Goal: Information Seeking & Learning: Find specific fact

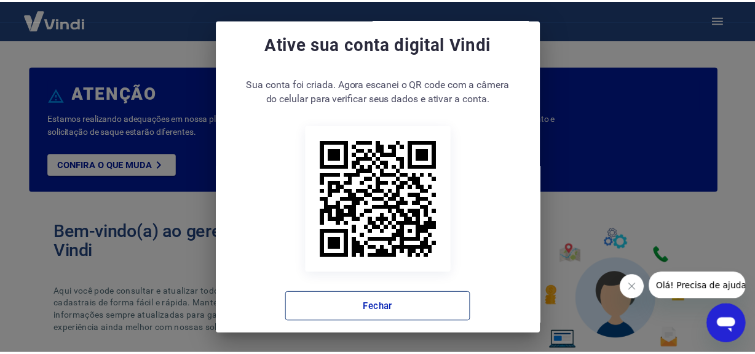
scroll to position [24, 0]
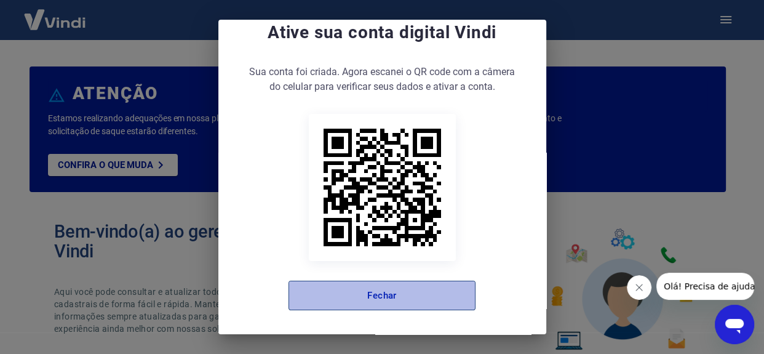
click at [363, 305] on button "Fechar" at bounding box center [381, 295] width 187 height 30
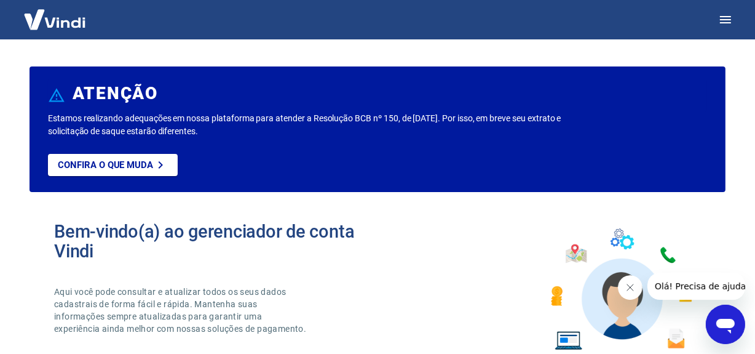
click at [634, 283] on button "Fechar mensagem da empresa" at bounding box center [629, 286] width 25 height 25
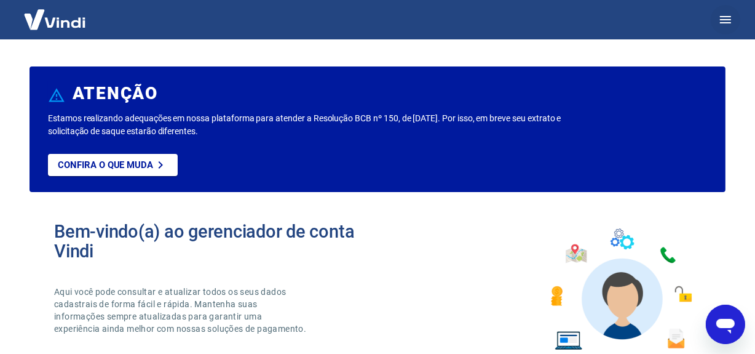
click at [729, 25] on icon "button" at bounding box center [725, 19] width 15 height 15
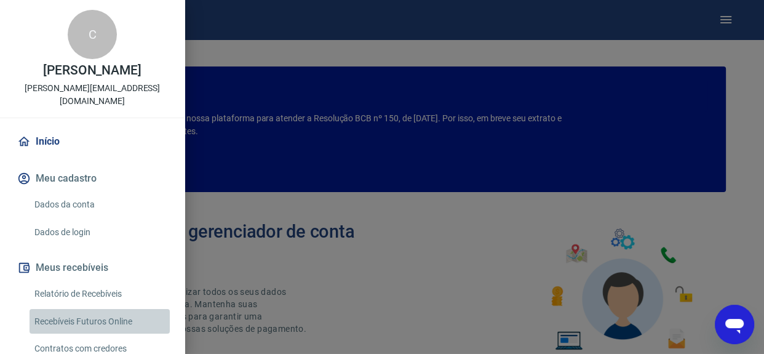
click at [111, 309] on link "Recebíveis Futuros Online" at bounding box center [100, 321] width 140 height 25
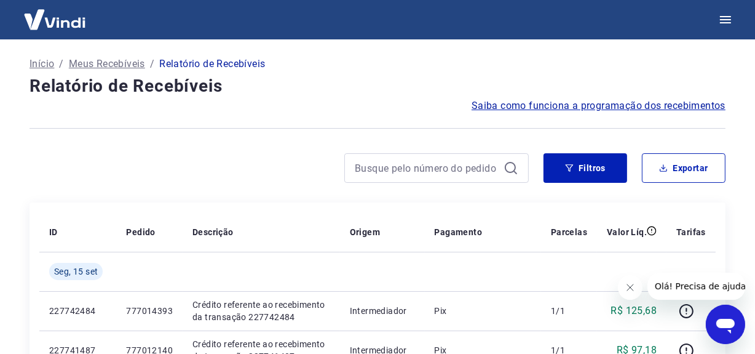
click at [630, 287] on icon "Fechar mensagem da empresa" at bounding box center [630, 286] width 6 height 6
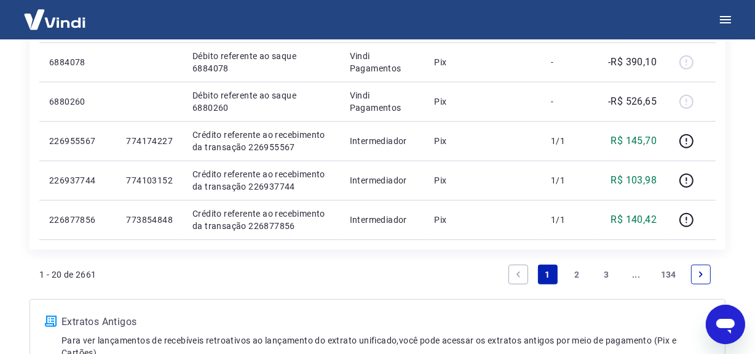
scroll to position [1015, 0]
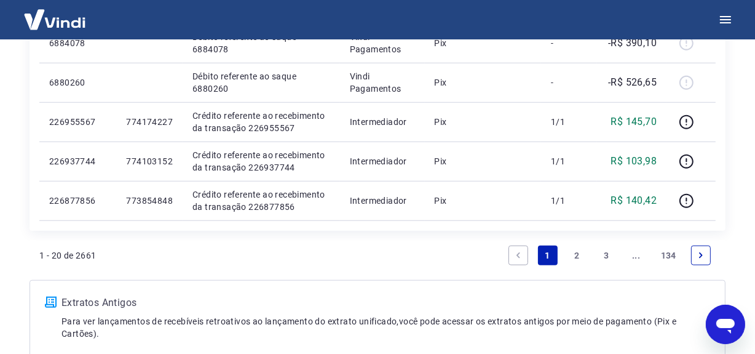
click at [601, 253] on link "3" at bounding box center [607, 255] width 20 height 20
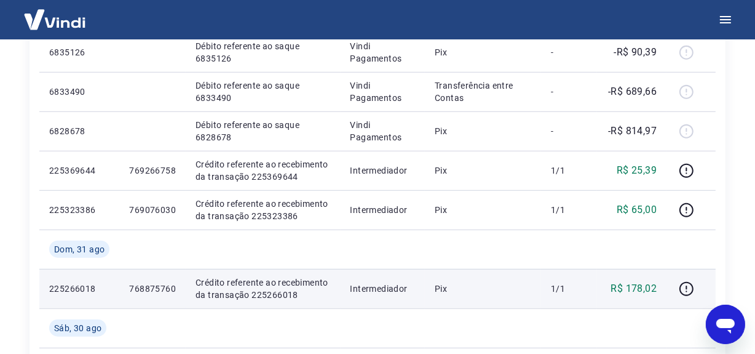
scroll to position [832, 0]
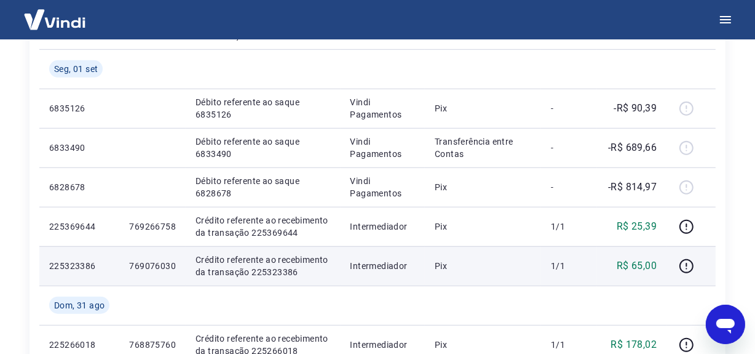
drag, startPoint x: 487, startPoint y: 234, endPoint x: 490, endPoint y: 273, distance: 39.5
click at [487, 234] on td "Pix" at bounding box center [483, 226] width 116 height 39
click at [271, 268] on p "Crédito referente ao recebimento da transação 225323386" at bounding box center [263, 265] width 135 height 25
copy p "225323386"
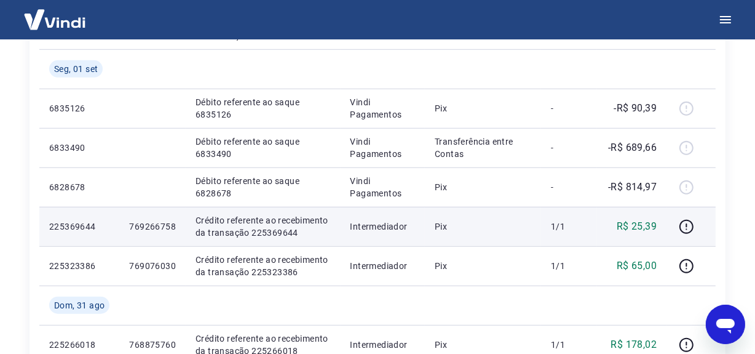
click at [264, 229] on p "Crédito referente ao recebimento da transação 225369644" at bounding box center [263, 226] width 135 height 25
copy p "225369644"
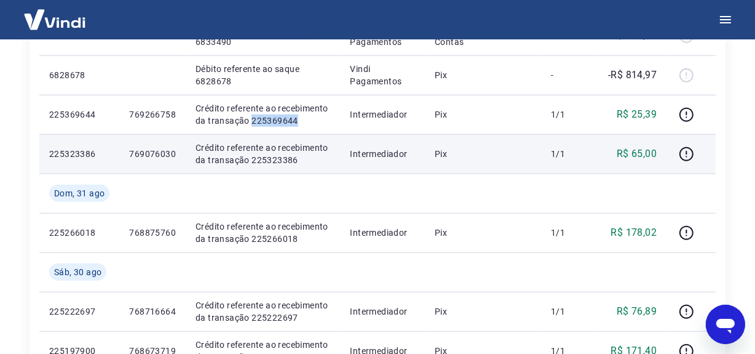
scroll to position [1000, 0]
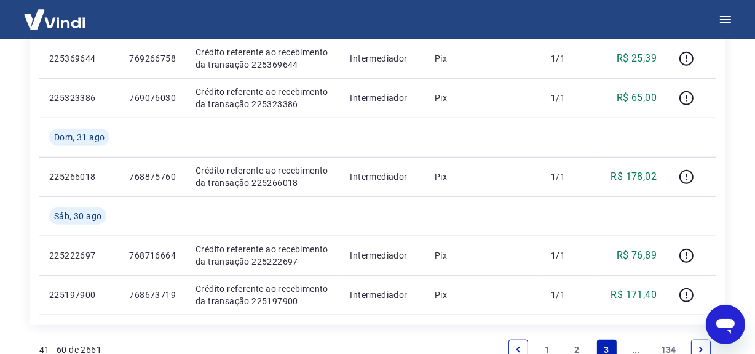
drag, startPoint x: 699, startPoint y: 344, endPoint x: 670, endPoint y: 296, distance: 56.0
click at [700, 345] on icon "Next page" at bounding box center [701, 349] width 9 height 9
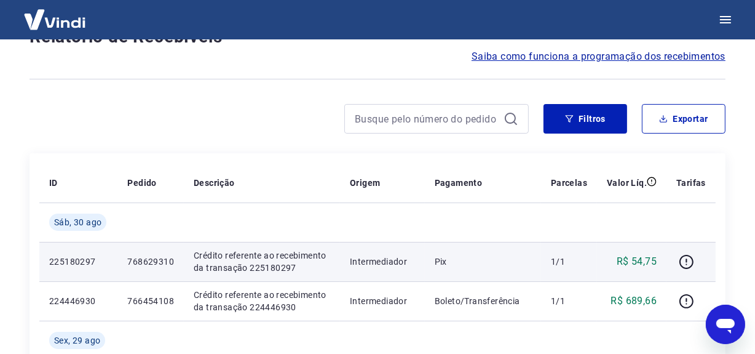
scroll to position [161, 0]
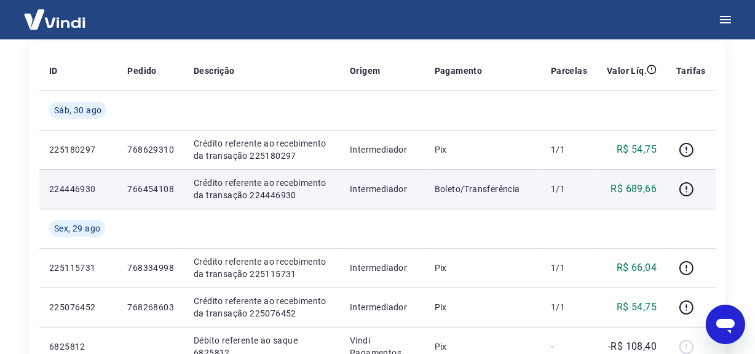
click at [267, 194] on p "Crédito referente ao recebimento da transação 224446930" at bounding box center [262, 188] width 136 height 25
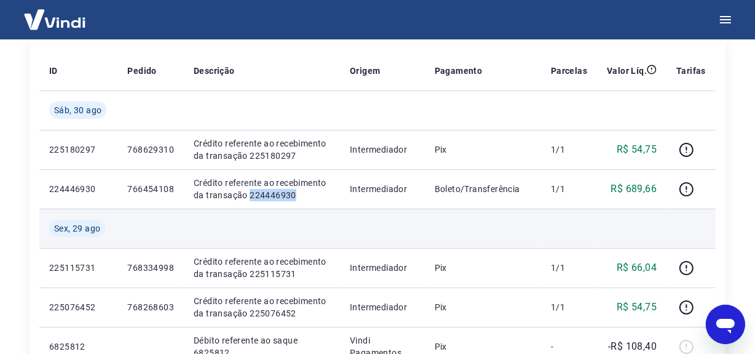
copy p "224446930"
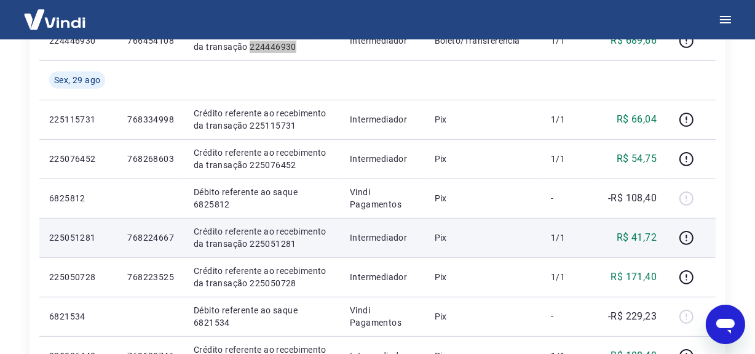
scroll to position [329, 0]
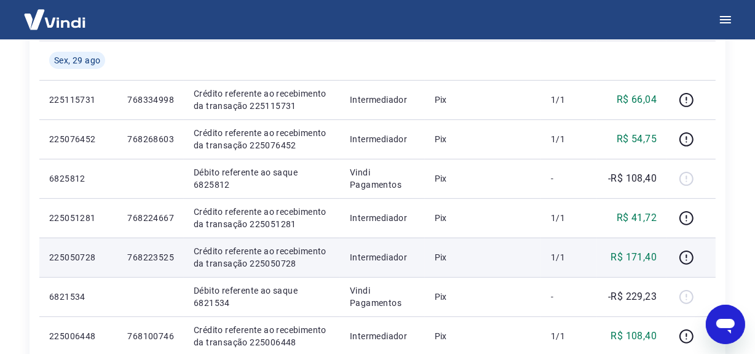
drag, startPoint x: 593, startPoint y: 261, endPoint x: 452, endPoint y: 267, distance: 141.5
click at [593, 261] on td "1/1" at bounding box center [569, 256] width 56 height 39
click at [286, 259] on p "Crédito referente ao recebimento da transação 225050728" at bounding box center [262, 257] width 136 height 25
click at [328, 232] on td "Crédito referente ao recebimento da transação 225051281" at bounding box center [262, 217] width 156 height 39
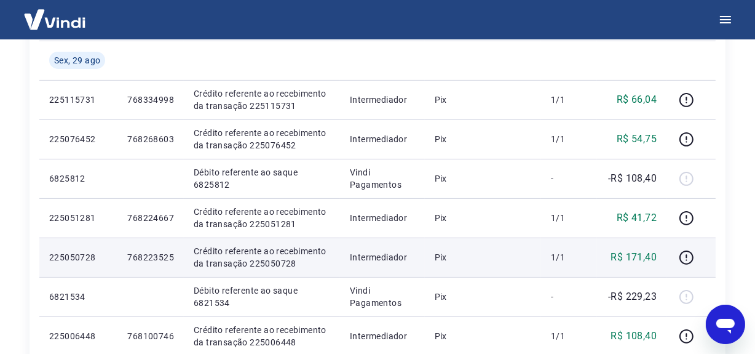
click at [286, 257] on p "Crédito referente ao recebimento da transação 225050728" at bounding box center [262, 257] width 136 height 25
copy p "225050728"
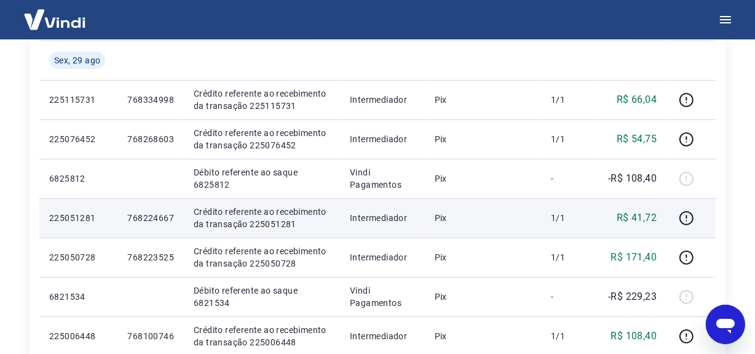
click at [277, 219] on p "Crédito referente ao recebimento da transação 225051281" at bounding box center [262, 217] width 136 height 25
drag, startPoint x: 277, startPoint y: 219, endPoint x: 275, endPoint y: 226, distance: 7.5
click at [276, 221] on p "Crédito referente ao recebimento da transação 225051281" at bounding box center [262, 217] width 136 height 25
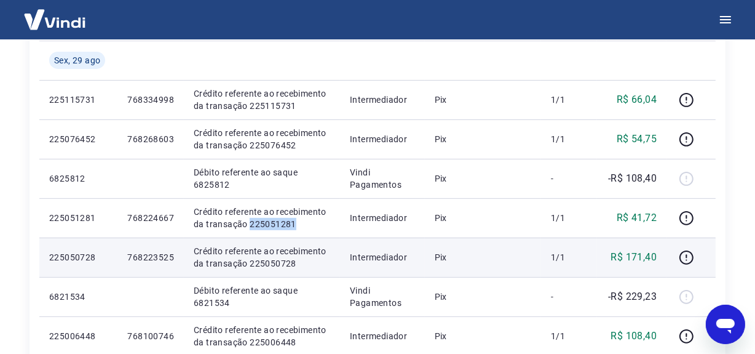
copy p "225051281"
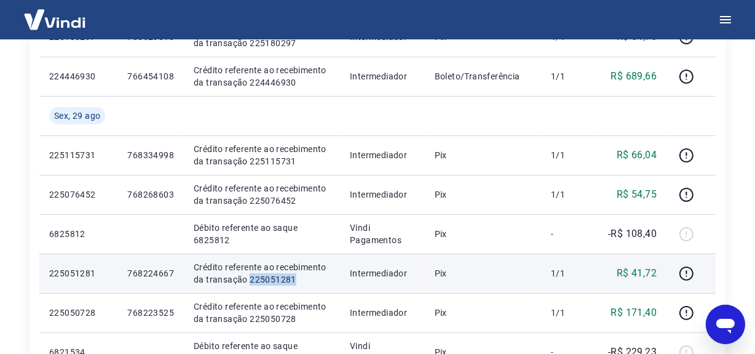
scroll to position [273, 0]
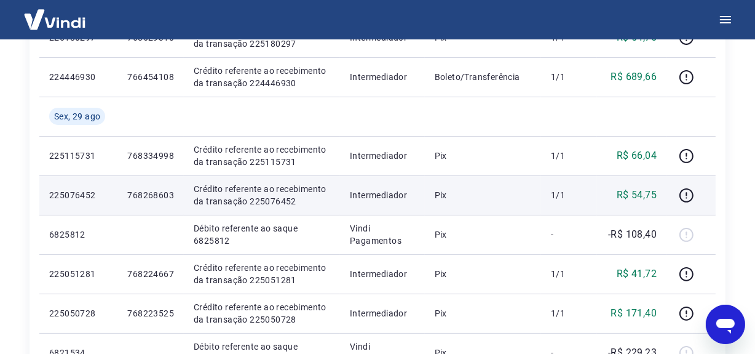
click at [276, 205] on p "Crédito referente ao recebimento da transação 225076452" at bounding box center [262, 195] width 136 height 25
click at [275, 202] on p "Crédito referente ao recebimento da transação 225076452" at bounding box center [262, 195] width 136 height 25
click at [275, 203] on p "Crédito referente ao recebimento da transação 225076452" at bounding box center [262, 195] width 136 height 25
click at [275, 204] on p "Crédito referente ao recebimento da transação 225076452" at bounding box center [262, 195] width 136 height 25
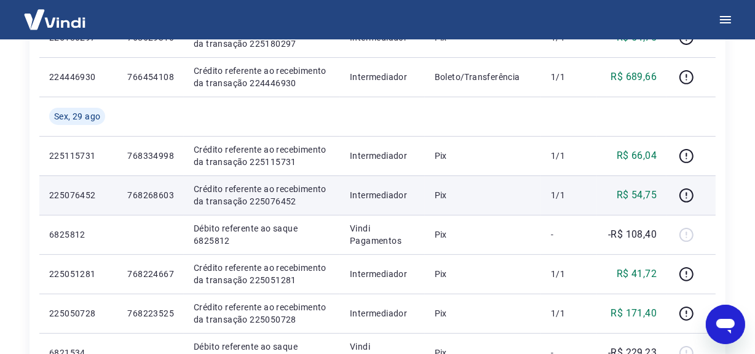
click at [272, 200] on p "Crédito referente ao recebimento da transação 225076452" at bounding box center [262, 195] width 136 height 25
copy p "225076452"
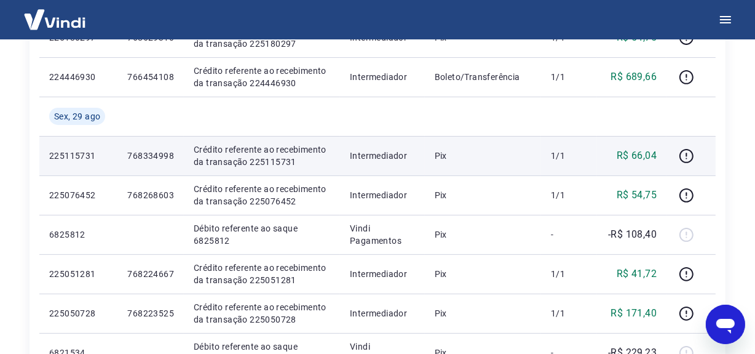
click at [261, 160] on p "Crédito referente ao recebimento da transação 225115731" at bounding box center [262, 155] width 136 height 25
click at [261, 159] on p "Crédito referente ao recebimento da transação 225115731" at bounding box center [262, 155] width 136 height 25
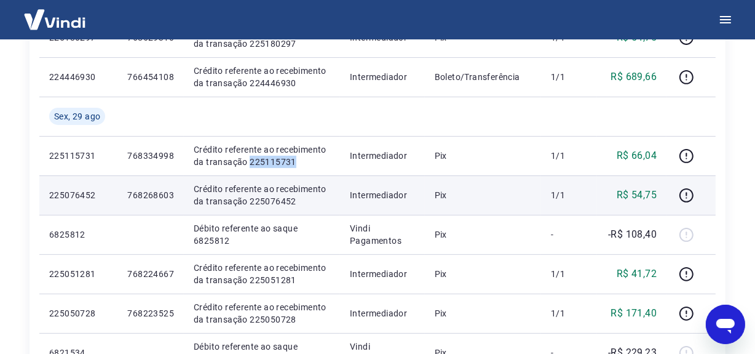
copy p "225115731"
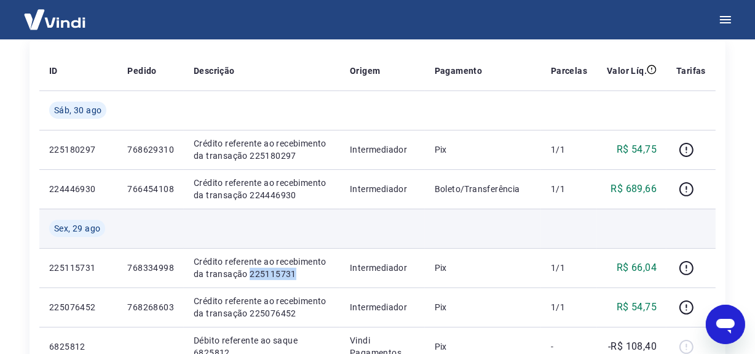
scroll to position [105, 0]
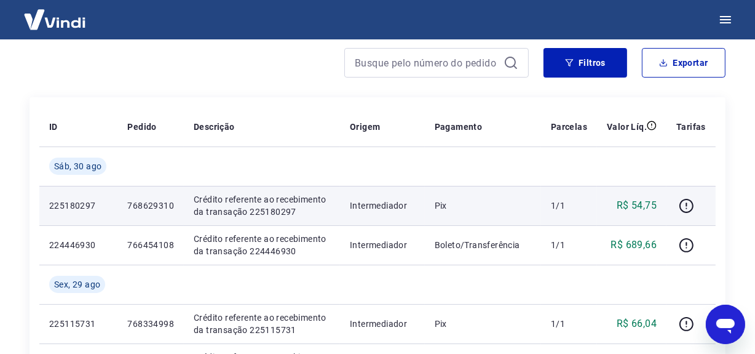
click at [281, 208] on p "Crédito referente ao recebimento da transação 225180297" at bounding box center [262, 205] width 136 height 25
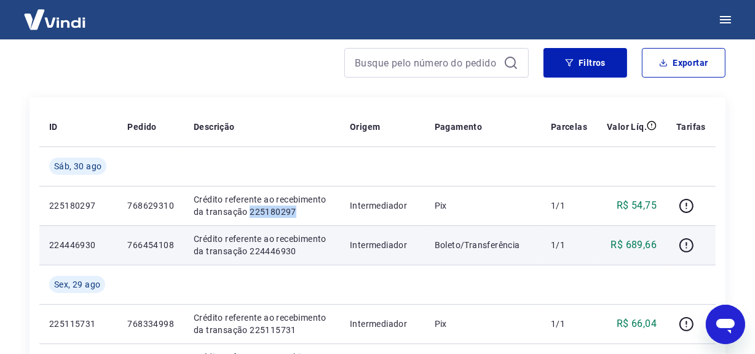
copy p "225180297"
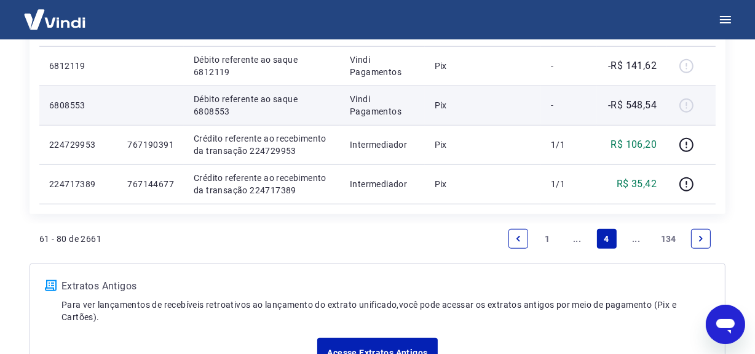
scroll to position [1088, 0]
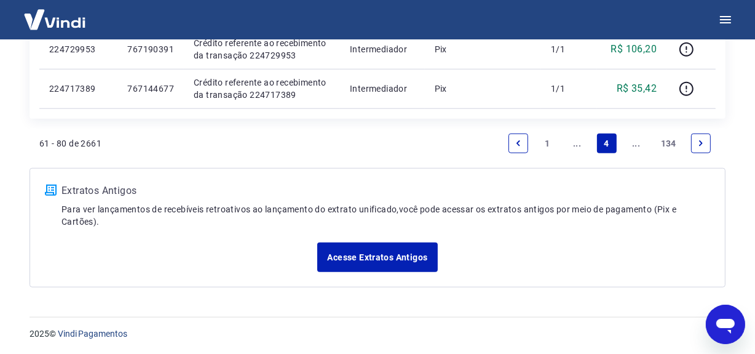
drag, startPoint x: 507, startPoint y: 136, endPoint x: 513, endPoint y: 141, distance: 7.9
click at [510, 139] on li "Pagination" at bounding box center [519, 143] width 30 height 30
click at [513, 141] on link "Previous page" at bounding box center [518, 143] width 20 height 20
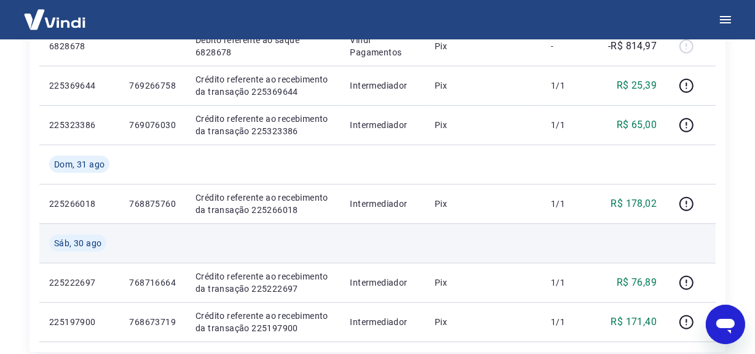
scroll to position [1038, 0]
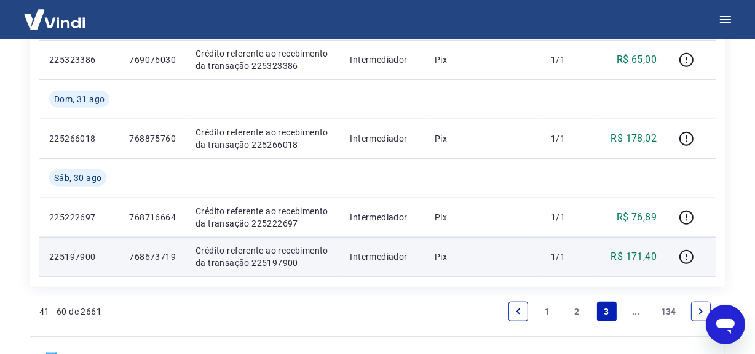
click at [279, 267] on p "Crédito referente ao recebimento da transação 225197900" at bounding box center [263, 256] width 135 height 25
click at [275, 262] on p "Crédito referente ao recebimento da transação 225197900" at bounding box center [263, 256] width 135 height 25
copy p "225197900"
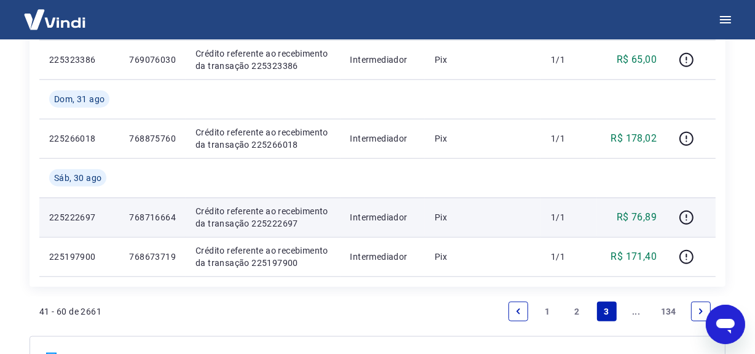
click at [267, 223] on p "Crédito referente ao recebimento da transação 225222697" at bounding box center [263, 217] width 135 height 25
copy p "225222697"
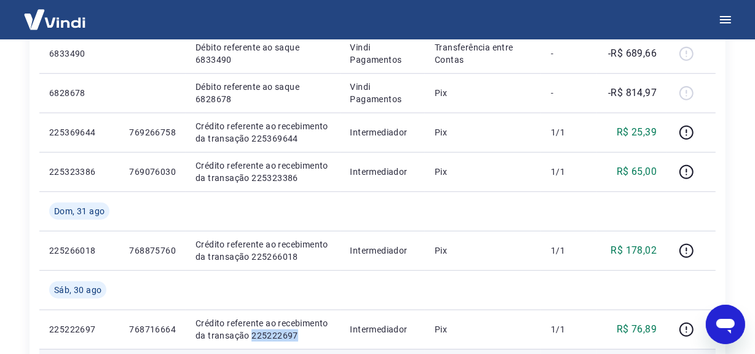
scroll to position [982, 0]
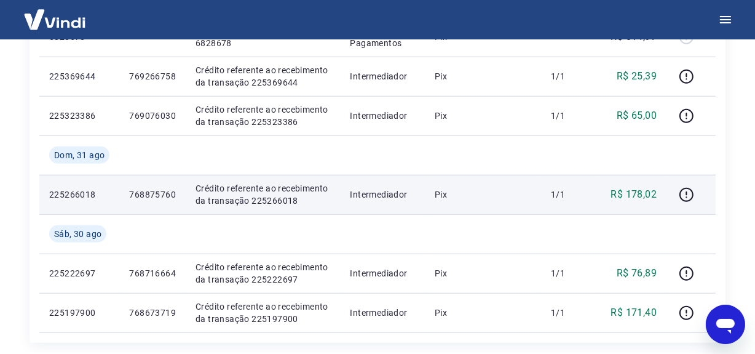
click at [270, 202] on p "Crédito referente ao recebimento da transação 225266018" at bounding box center [263, 194] width 135 height 25
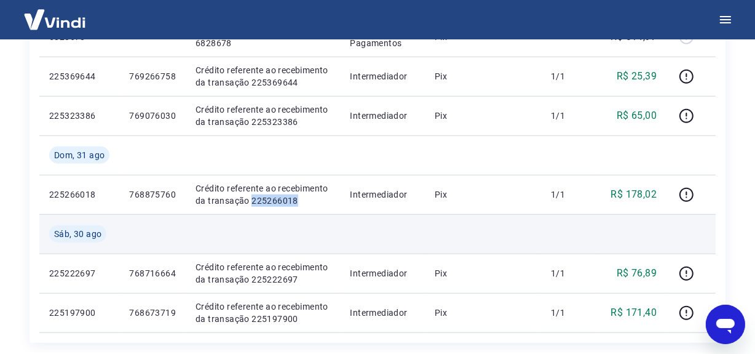
scroll to position [926, 0]
